Goal: Information Seeking & Learning: Learn about a topic

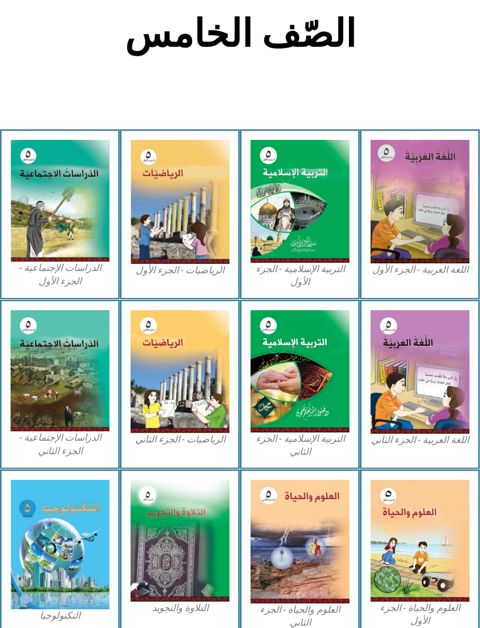
scroll to position [229, 0]
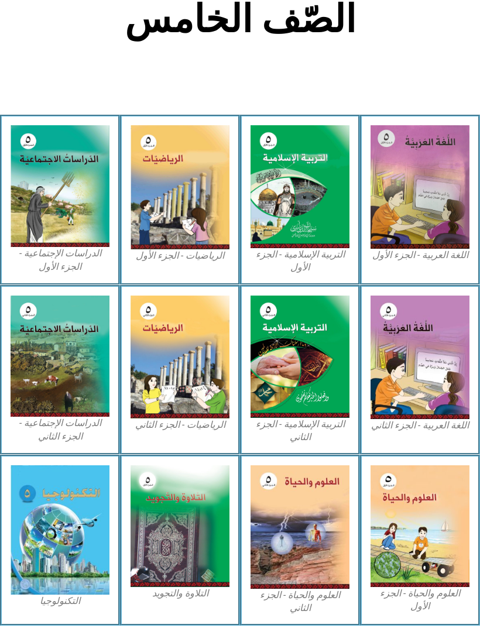
click at [312, 237] on img at bounding box center [300, 186] width 99 height 123
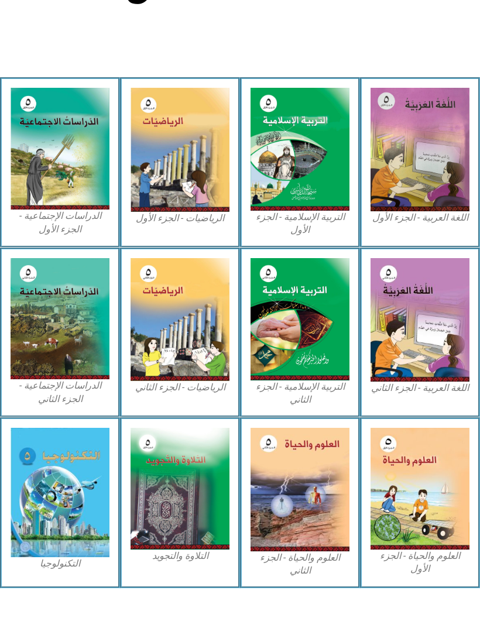
click at [416, 468] on img at bounding box center [420, 489] width 99 height 122
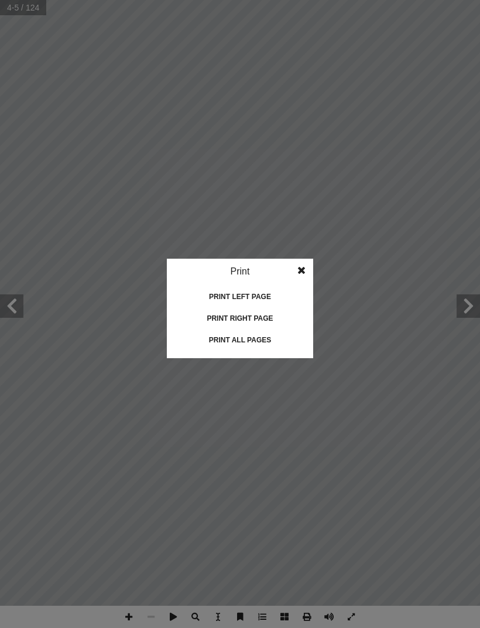
click at [279, 346] on div "Print all pages" at bounding box center [239, 340] width 117 height 19
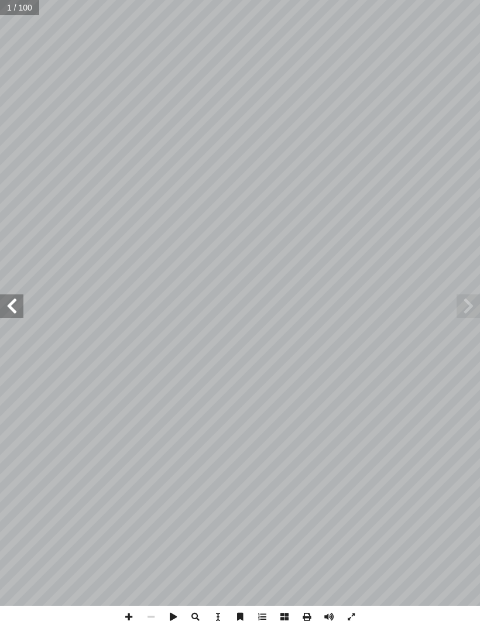
click at [461, 316] on span at bounding box center [468, 305] width 23 height 23
click at [468, 307] on span at bounding box center [468, 305] width 23 height 23
